Goal: Information Seeking & Learning: Learn about a topic

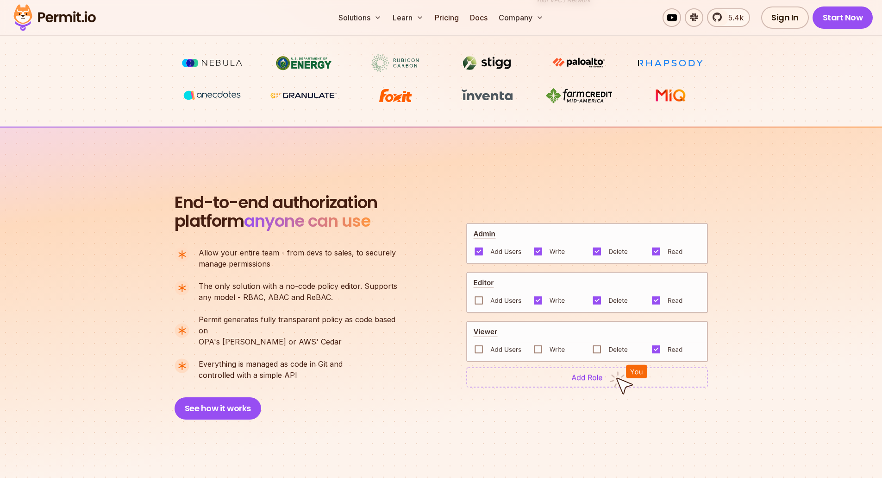
scroll to position [510, 0]
drag, startPoint x: 296, startPoint y: 358, endPoint x: 200, endPoint y: 283, distance: 122.1
click at [200, 283] on ul "Allow your entire team - from devs to sales, to securely manage permissions The…" at bounding box center [290, 312] width 231 height 133
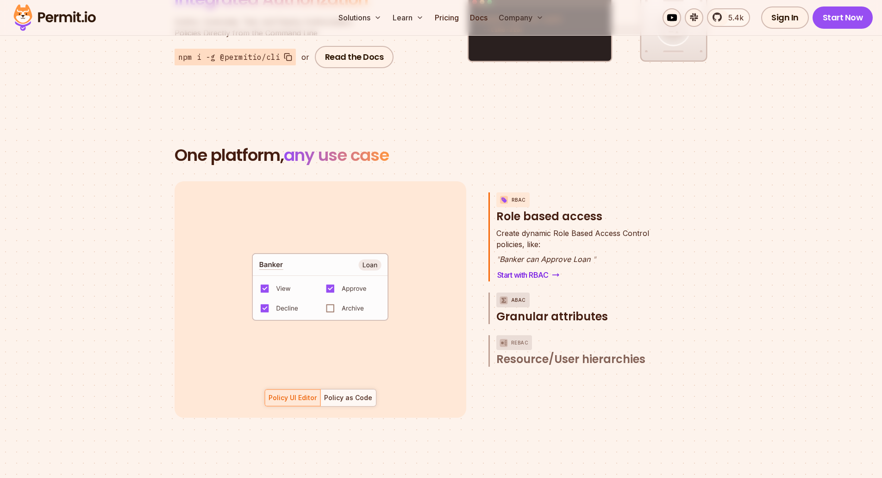
scroll to position [1251, 0]
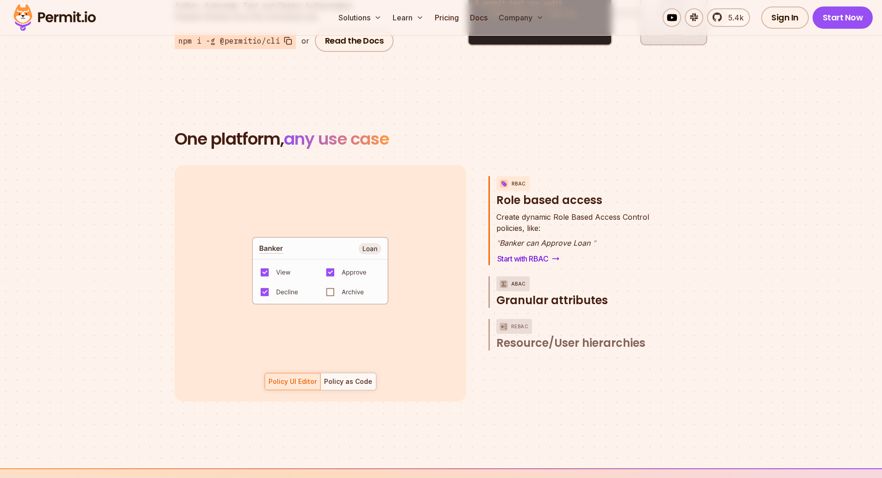
click at [590, 293] on span "Granular attributes" at bounding box center [553, 300] width 112 height 15
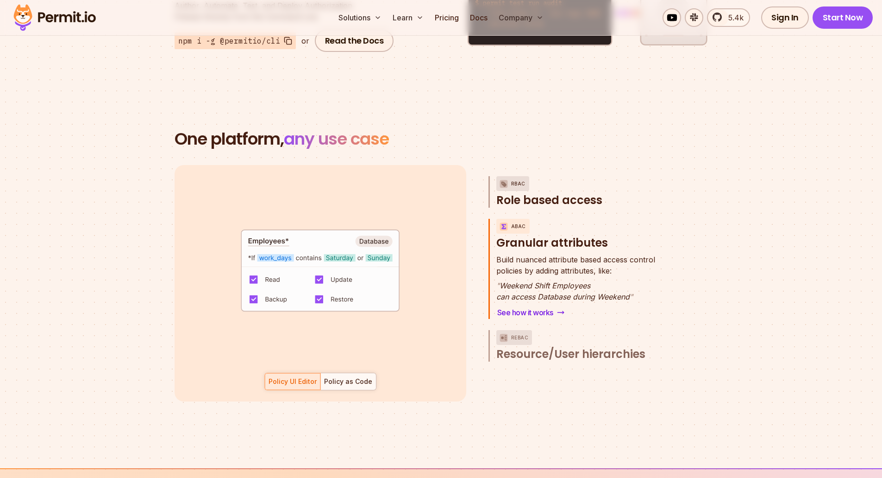
click at [579, 193] on span "Role based access" at bounding box center [550, 200] width 106 height 15
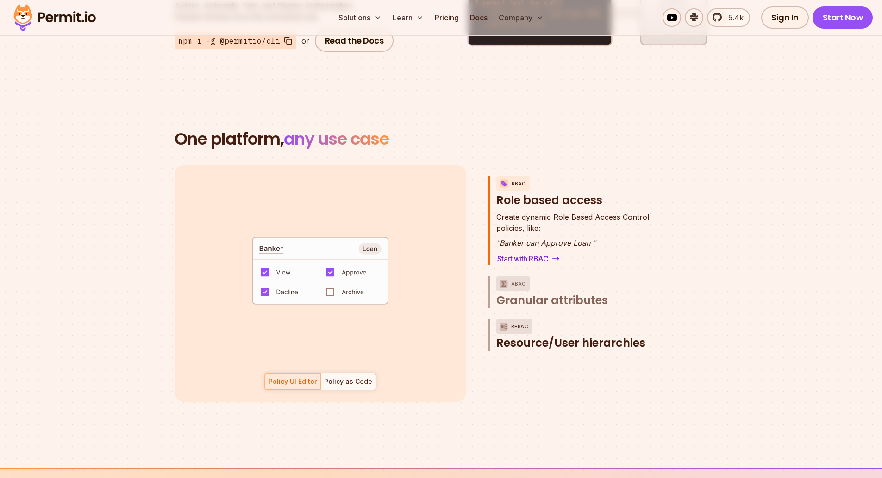
click at [579, 335] on span "Resource/User hierarchies" at bounding box center [571, 342] width 149 height 15
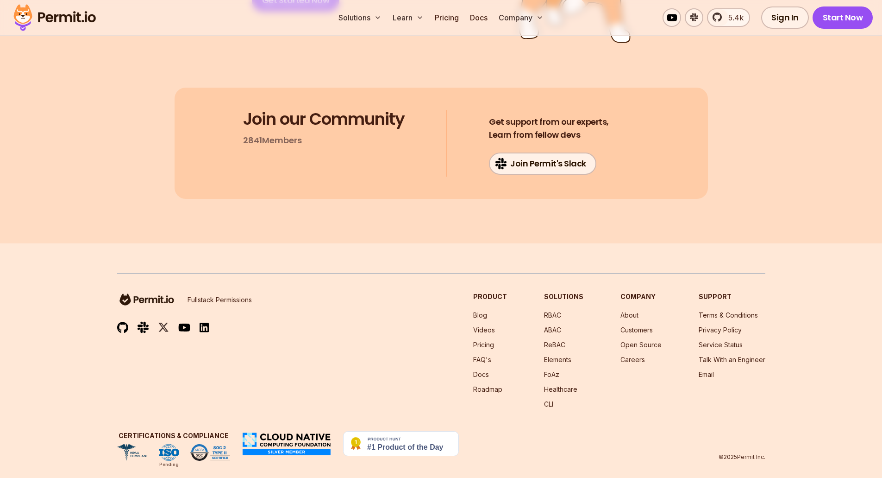
scroll to position [4906, 0]
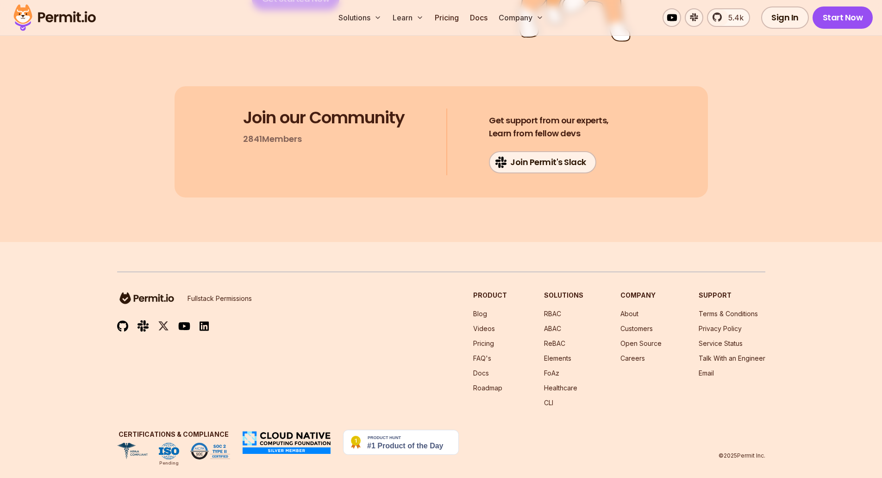
click at [83, 150] on section "Test in minutes, go to prod in days. Get Started Now Join our Community 2841 Me…" at bounding box center [441, 48] width 882 height 385
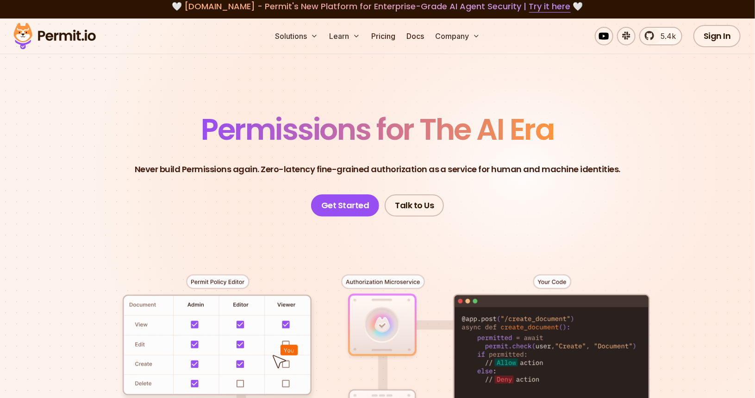
scroll to position [0, 0]
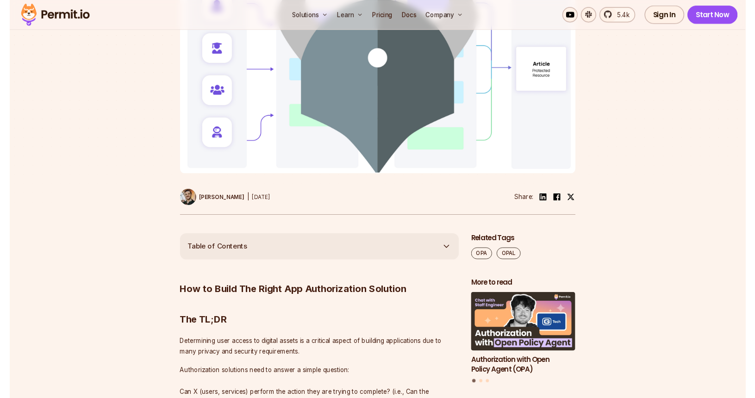
scroll to position [278, 0]
